Goal: Information Seeking & Learning: Learn about a topic

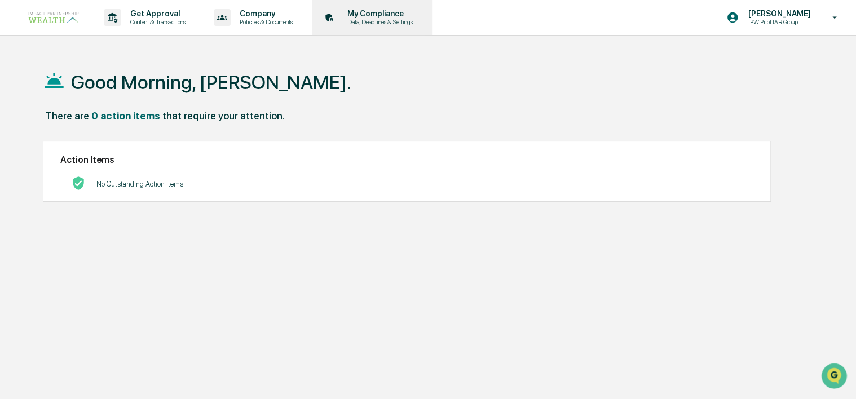
click at [379, 20] on p "Data, Deadlines & Settings" at bounding box center [378, 22] width 80 height 8
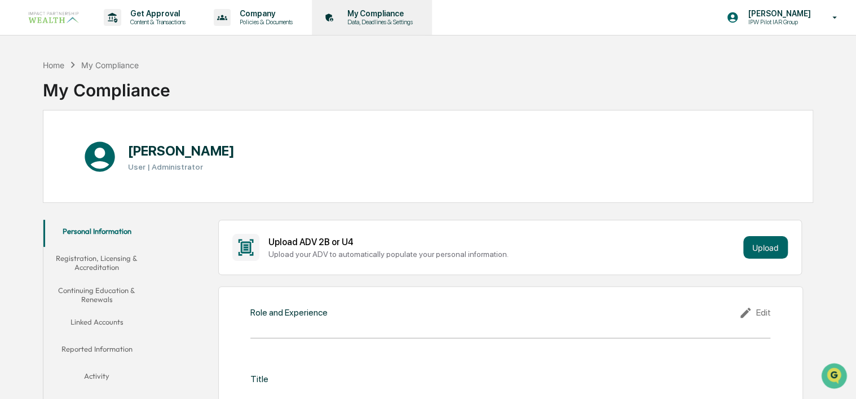
click at [386, 12] on p "My Compliance" at bounding box center [378, 13] width 80 height 9
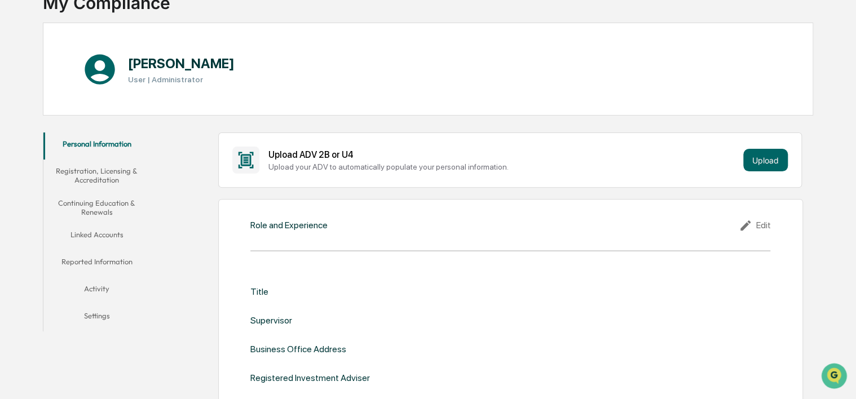
scroll to position [113, 0]
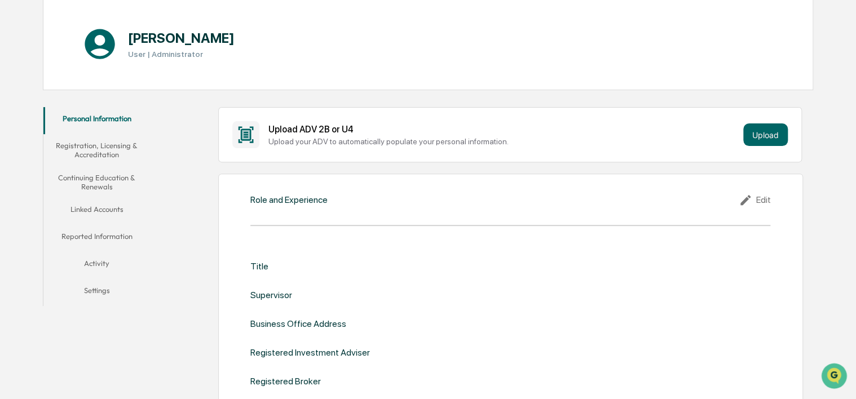
click at [99, 235] on button "Reported Information" at bounding box center [96, 238] width 107 height 27
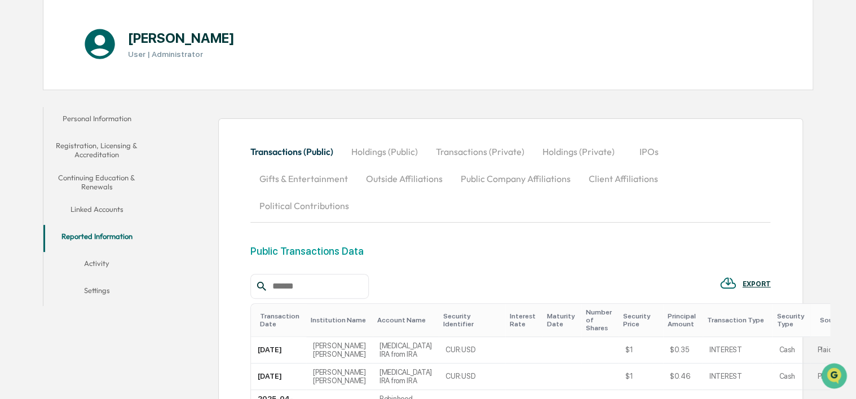
click at [95, 260] on button "Activity" at bounding box center [96, 265] width 107 height 27
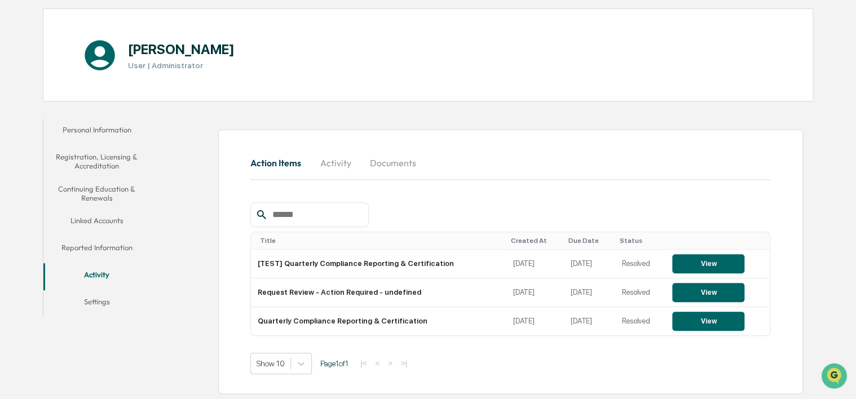
click at [99, 300] on button "Settings" at bounding box center [96, 304] width 107 height 27
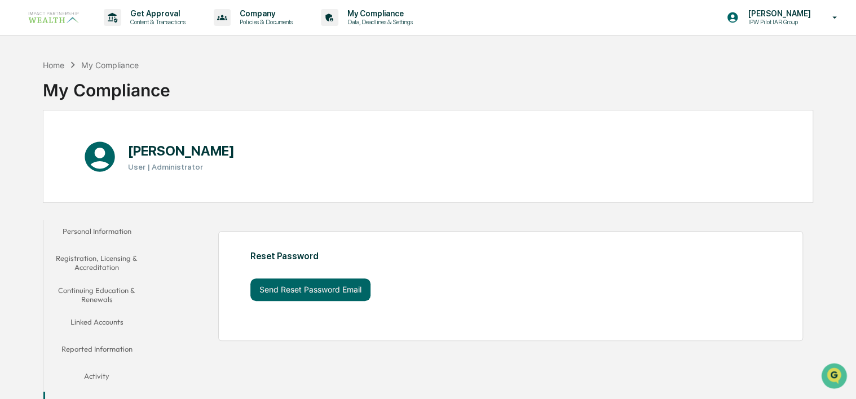
click at [100, 227] on button "Personal Information" at bounding box center [96, 233] width 107 height 27
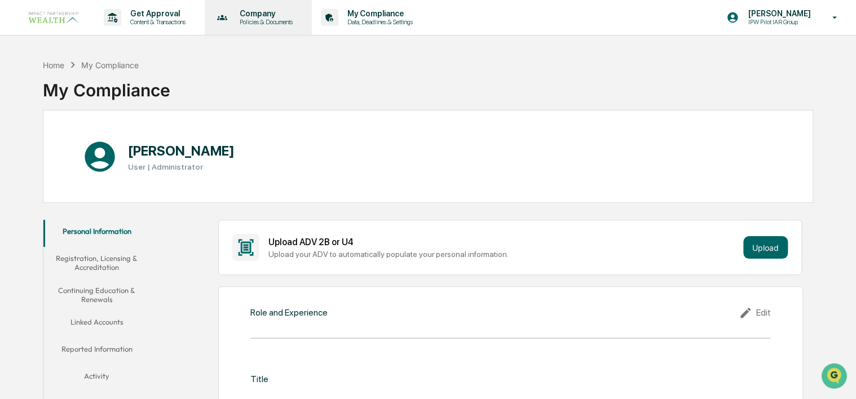
click at [260, 19] on p "Policies & Documents" at bounding box center [265, 22] width 68 height 8
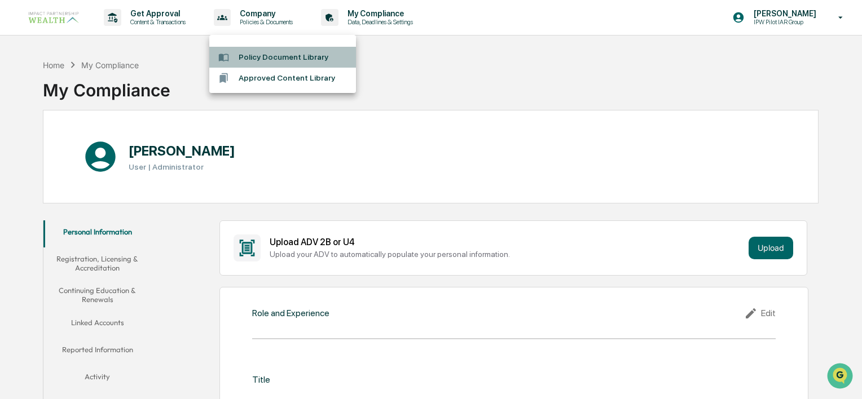
click at [270, 60] on li "Policy Document Library" at bounding box center [282, 57] width 147 height 21
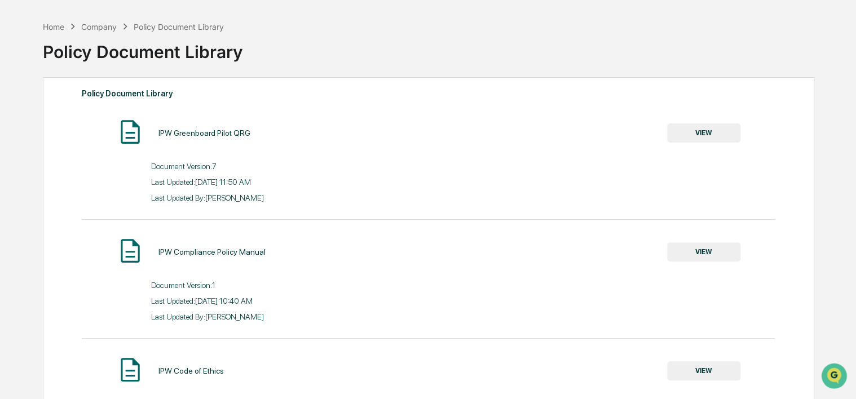
scroll to position [56, 0]
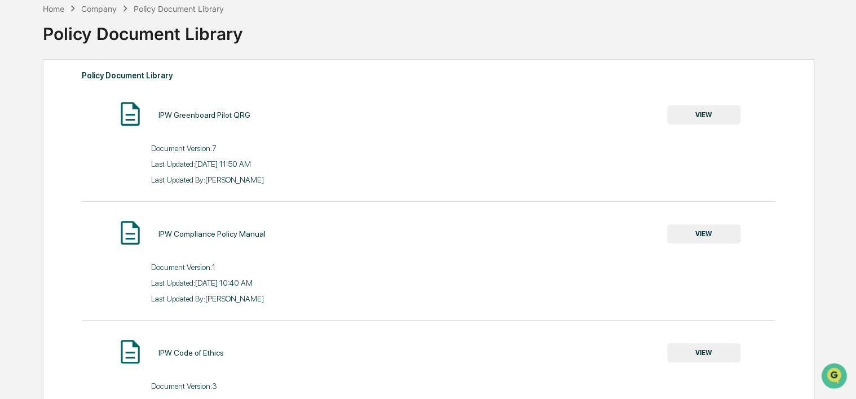
click at [709, 111] on button "VIEW" at bounding box center [703, 114] width 73 height 19
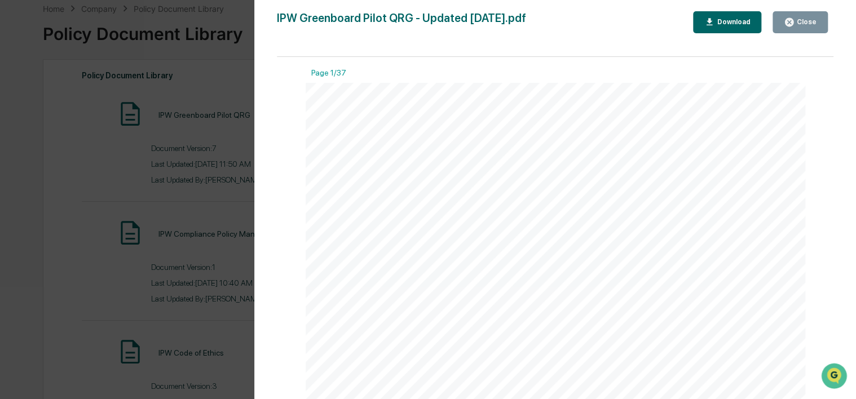
click at [715, 22] on icon "button" at bounding box center [710, 22] width 11 height 11
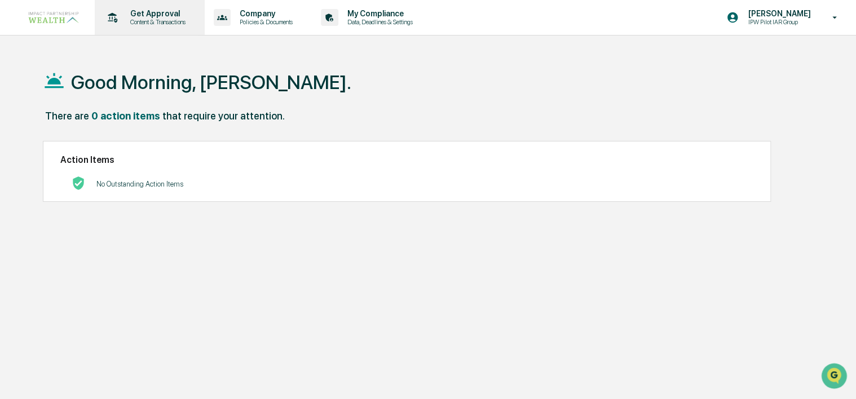
click at [138, 19] on p "Content & Transactions" at bounding box center [156, 22] width 70 height 8
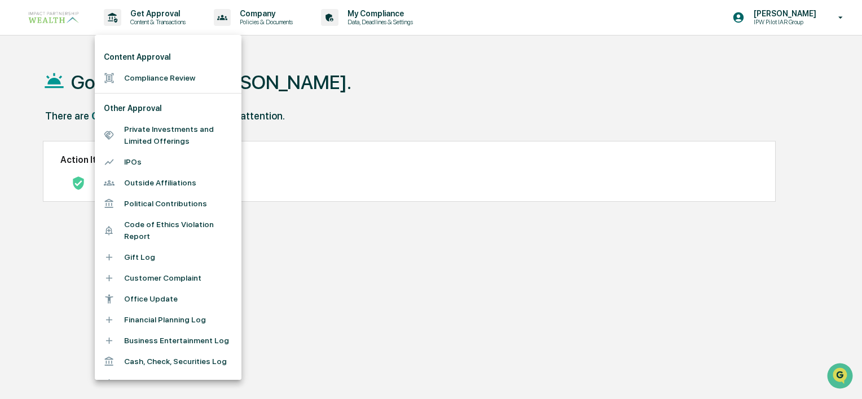
drag, startPoint x: 638, startPoint y: 88, endPoint x: 625, endPoint y: 88, distance: 13.0
click at [638, 88] on div at bounding box center [431, 199] width 862 height 399
